Goal: Find specific page/section: Find specific page/section

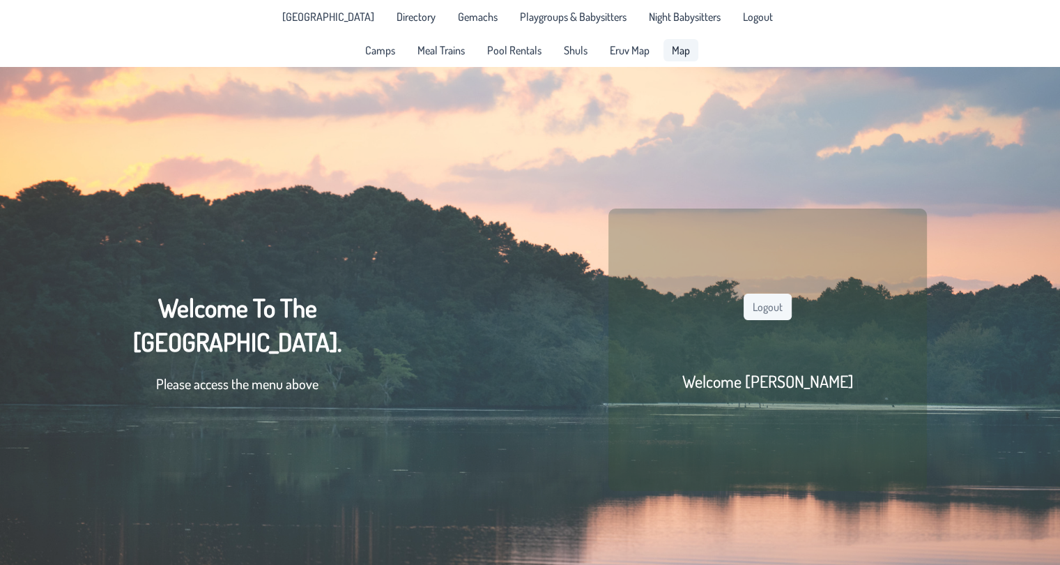
click at [679, 49] on span "Map" at bounding box center [681, 50] width 18 height 11
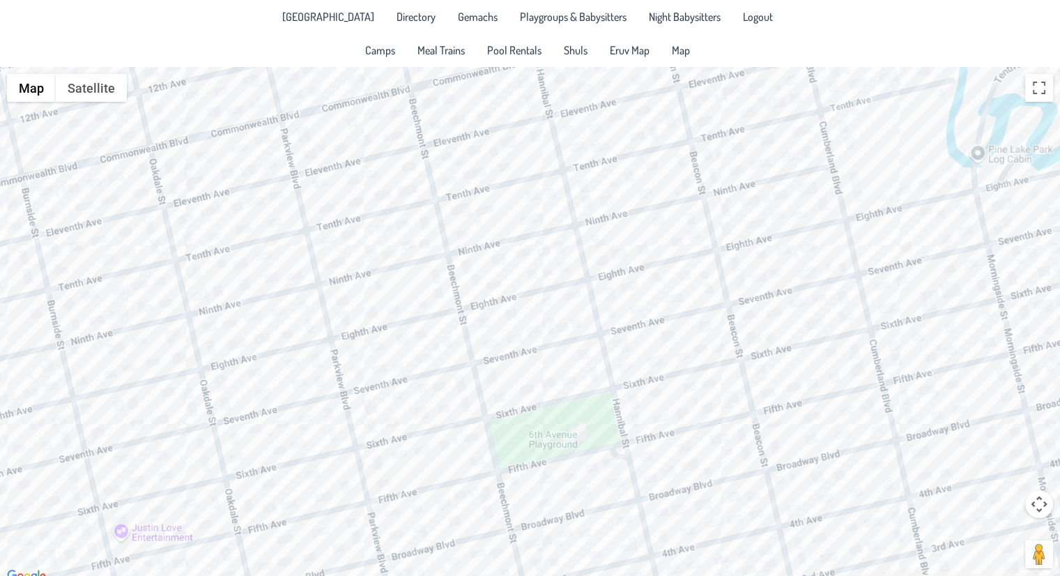
drag, startPoint x: 758, startPoint y: 369, endPoint x: 555, endPoint y: 550, distance: 272.5
click at [555, 550] on div at bounding box center [530, 326] width 1060 height 518
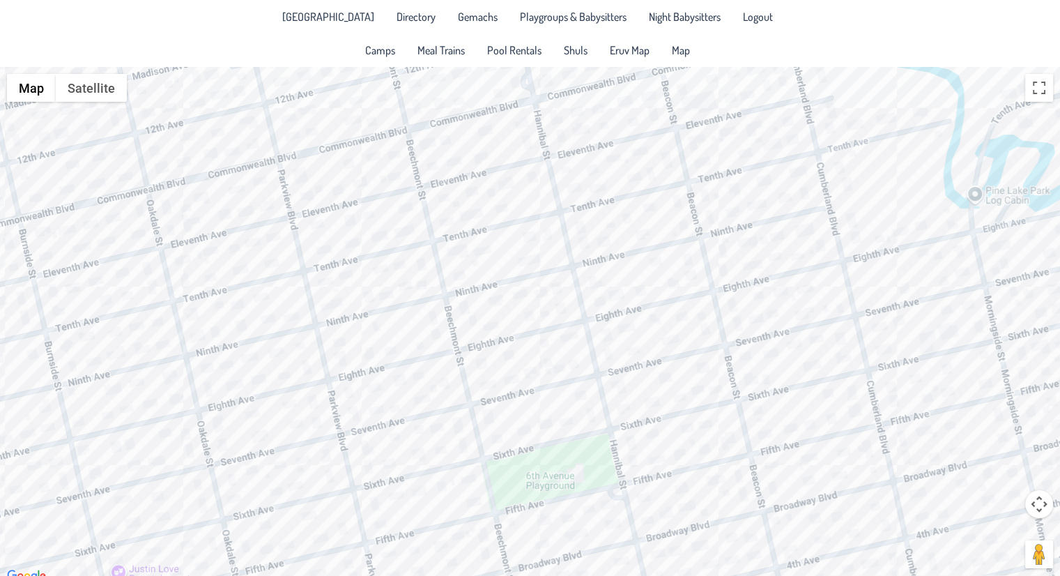
click at [814, 307] on div at bounding box center [530, 326] width 1060 height 518
click at [798, 309] on div at bounding box center [530, 326] width 1060 height 518
click at [758, 316] on div "Yedidya & [PERSON_NAME] [STREET_ADDRESS]" at bounding box center [530, 326] width 1060 height 518
click at [606, 353] on div "Izzy & [PERSON_NAME] [STREET_ADDRESS]" at bounding box center [530, 326] width 1060 height 518
click at [682, 369] on div "Yonah & [PERSON_NAME] [STREET_ADDRESS]" at bounding box center [530, 326] width 1060 height 518
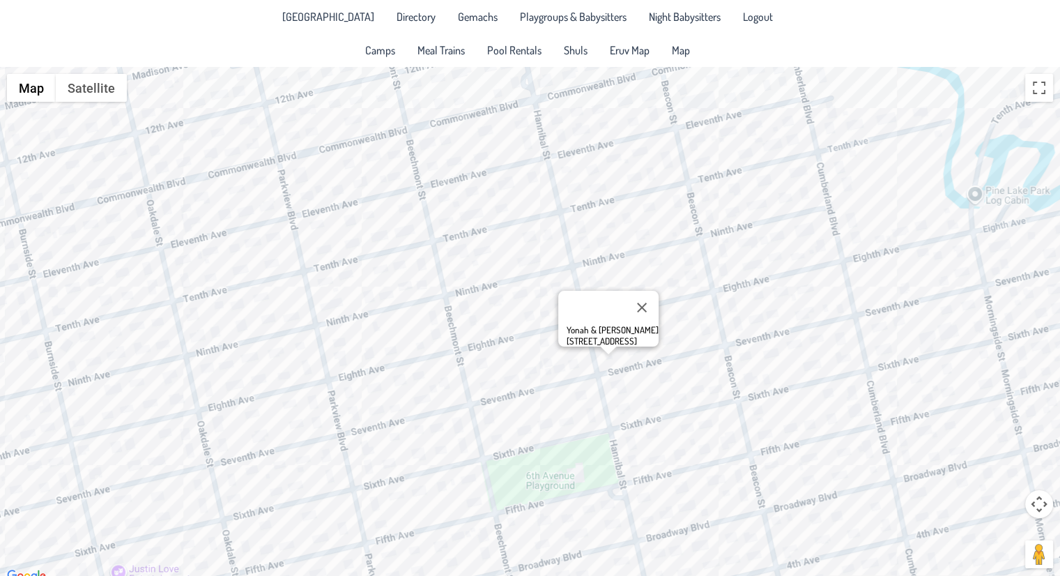
click at [752, 316] on div "Yonah & [PERSON_NAME] [STREET_ADDRESS]" at bounding box center [530, 326] width 1060 height 518
